Goal: Navigation & Orientation: Find specific page/section

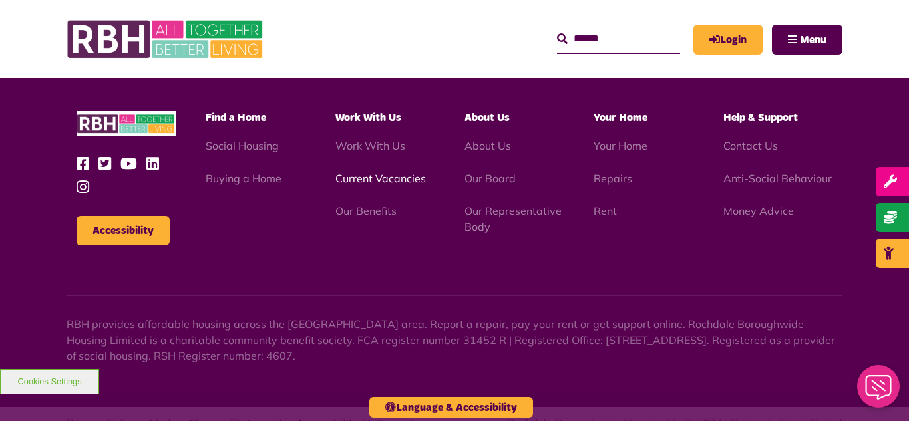
scroll to position [3495, 0]
click at [363, 172] on link "Current Vacancies" at bounding box center [380, 178] width 90 height 13
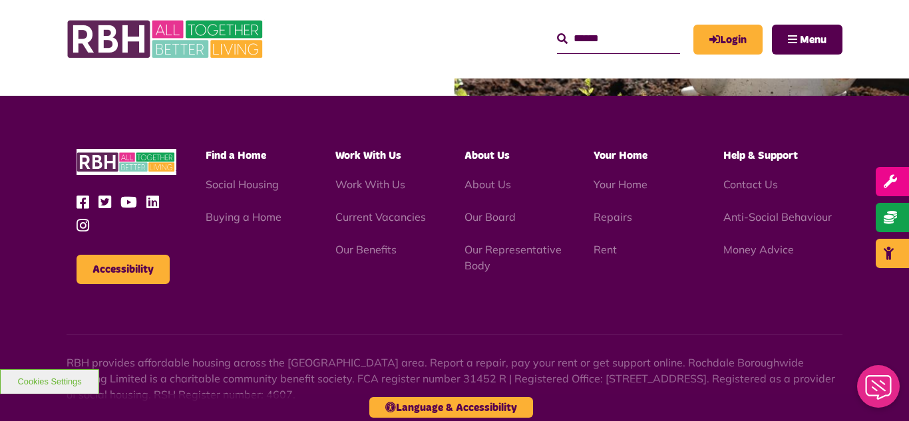
scroll to position [1490, 0]
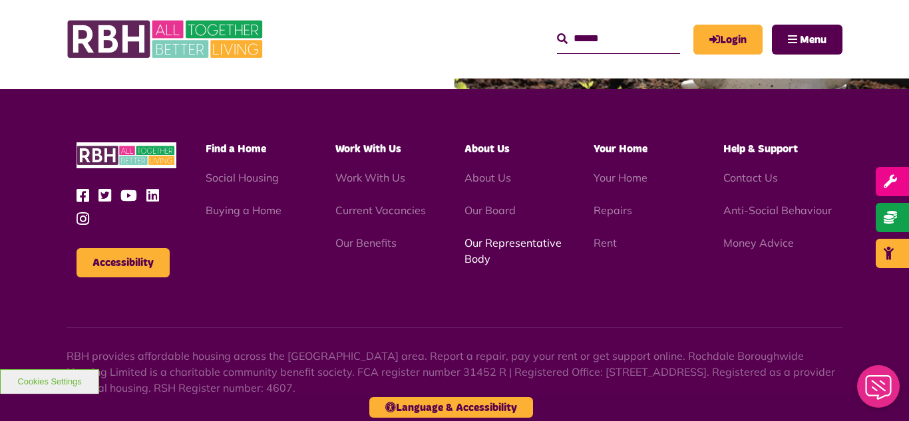
click at [497, 246] on link "Our Representative Body" at bounding box center [512, 250] width 97 height 29
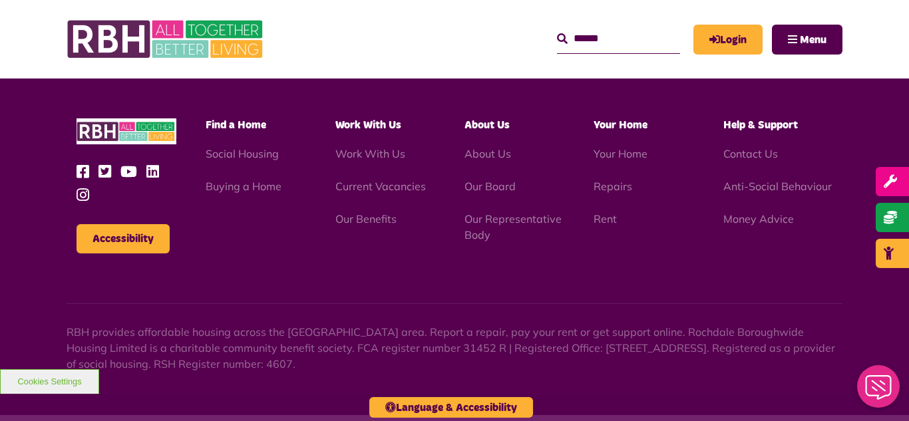
scroll to position [3863, 0]
